Goal: Find specific page/section: Find specific page/section

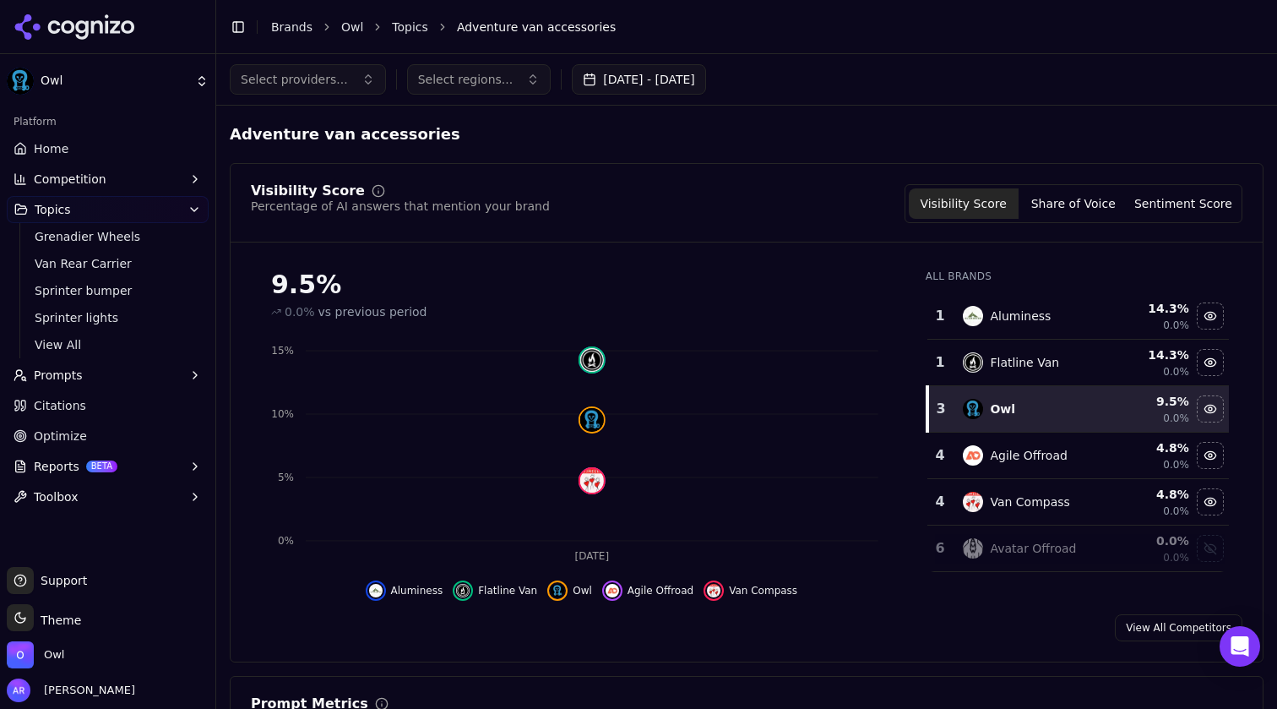
click at [1172, 211] on button "Sentiment Score" at bounding box center [1184, 203] width 110 height 30
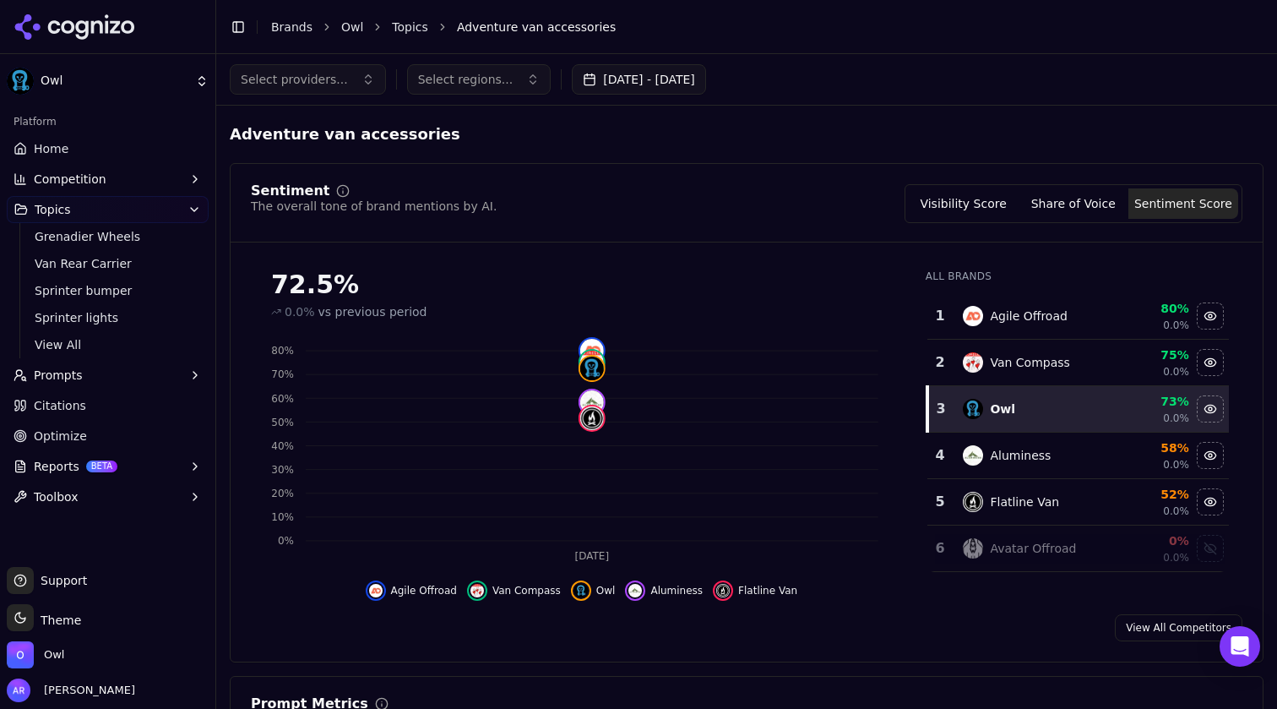
click at [1105, 209] on button "Share of Voice" at bounding box center [1074, 203] width 110 height 30
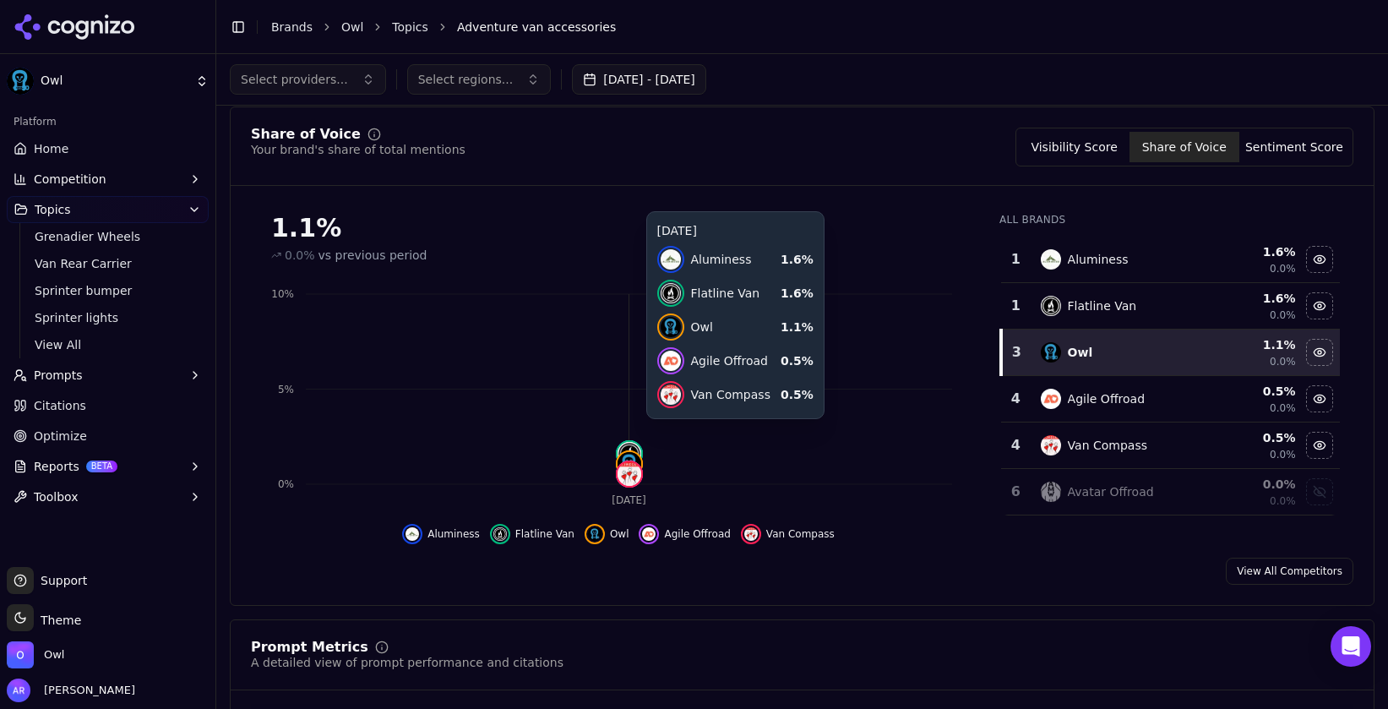
scroll to position [72, 0]
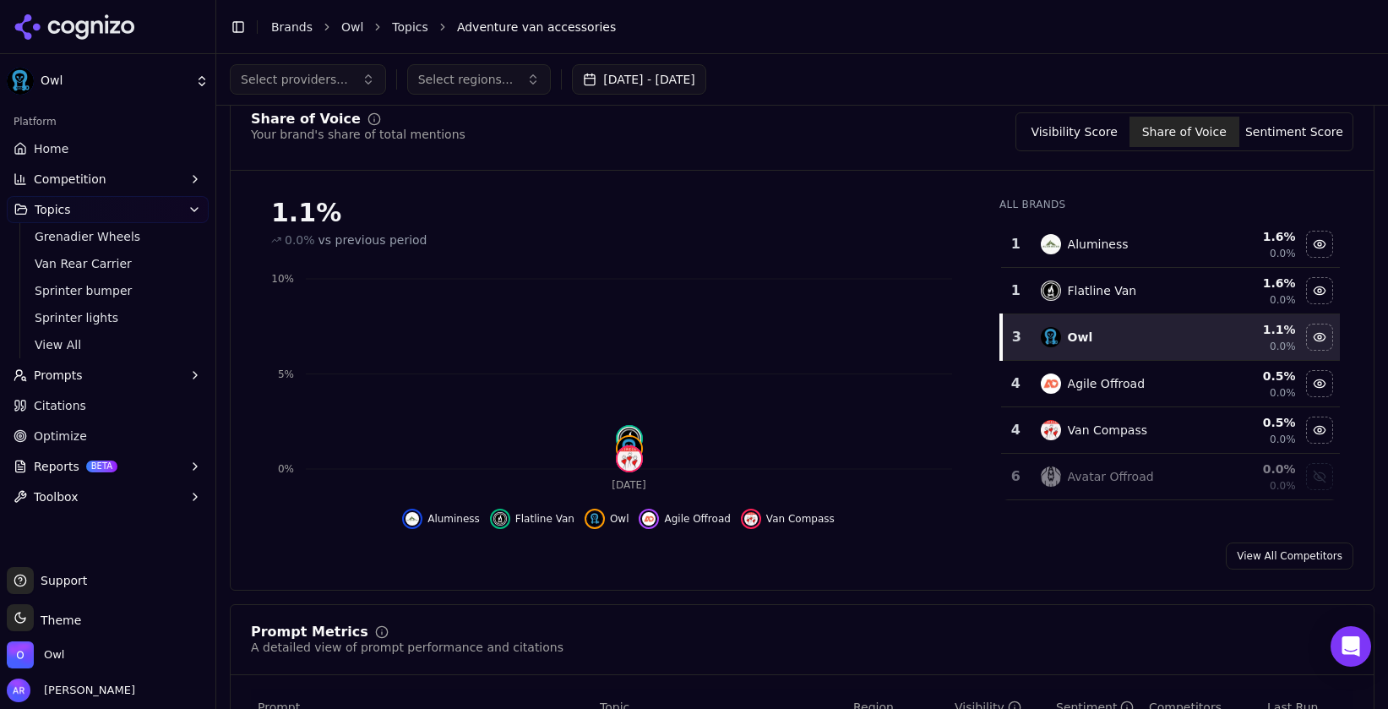
click at [60, 371] on span "Prompts" at bounding box center [58, 375] width 49 height 17
click at [90, 451] on span "Suggestions" at bounding box center [108, 456] width 147 height 17
